Goal: Find specific page/section

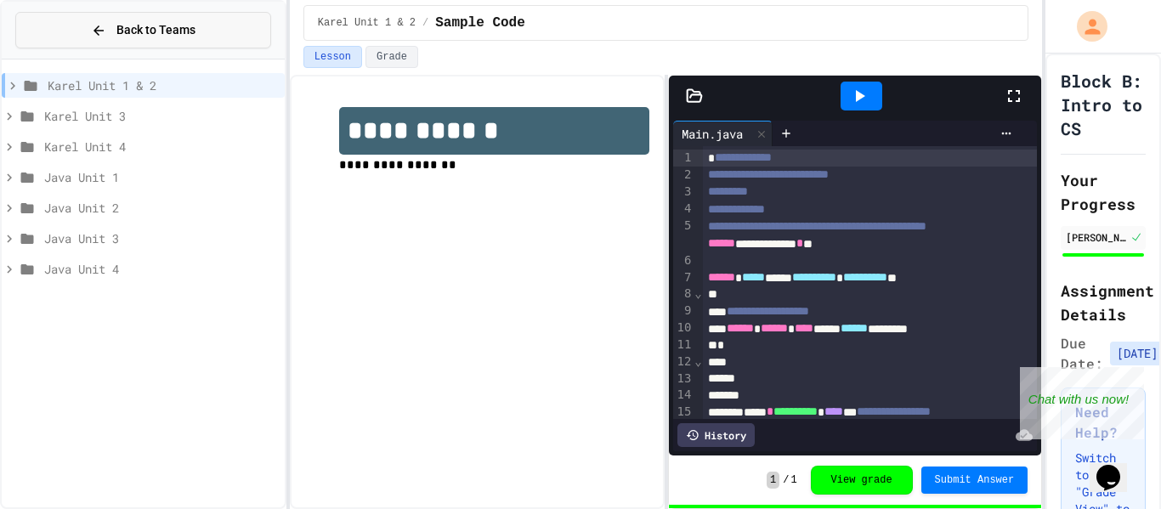
click at [145, 22] on span "Back to Teams" at bounding box center [155, 30] width 79 height 18
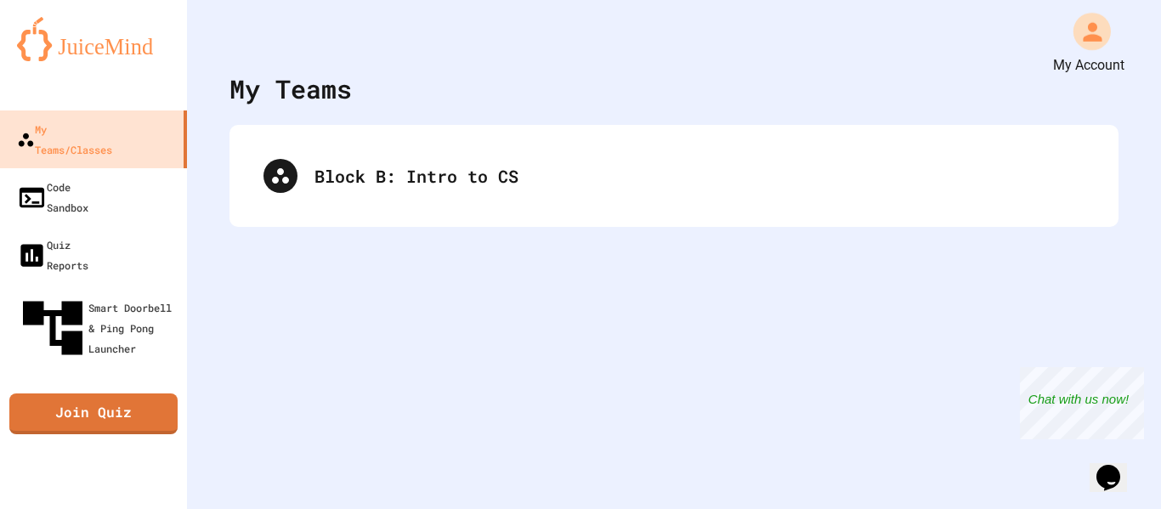
click at [1091, 33] on icon "My Account" at bounding box center [1092, 31] width 28 height 28
